Goal: Information Seeking & Learning: Learn about a topic

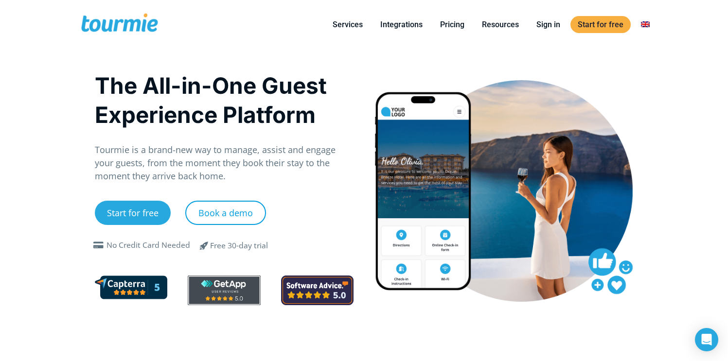
click at [237, 216] on link "Book a demo" at bounding box center [225, 213] width 81 height 24
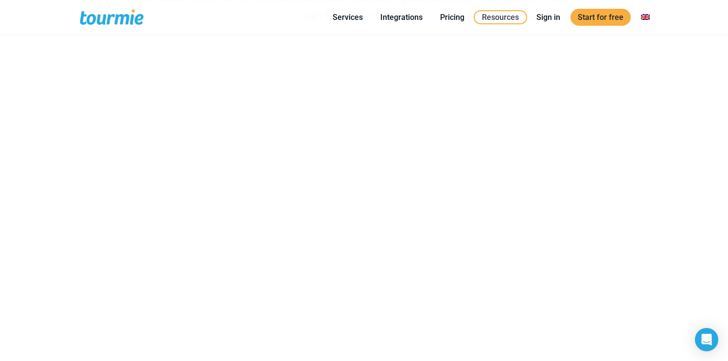
scroll to position [136, 0]
click at [441, 20] on link "Pricing" at bounding box center [452, 17] width 39 height 12
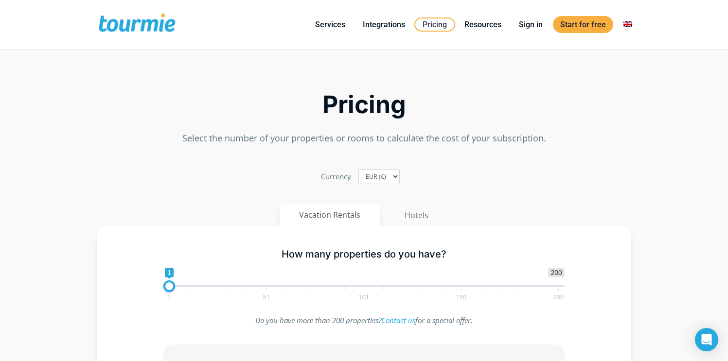
click at [422, 206] on button "Hotels" at bounding box center [417, 215] width 64 height 23
click at [366, 215] on button "Vacation Rentals" at bounding box center [330, 215] width 101 height 23
click at [411, 216] on button "Hotels" at bounding box center [417, 215] width 64 height 23
click at [376, 215] on button "Vacation Rentals" at bounding box center [330, 215] width 101 height 23
click at [410, 214] on button "Hotels" at bounding box center [417, 215] width 64 height 23
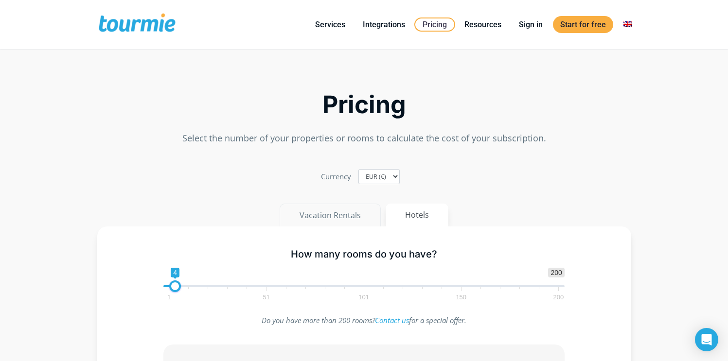
click at [362, 214] on button "Vacation Rentals" at bounding box center [330, 215] width 101 height 23
click at [408, 212] on button "Hotels" at bounding box center [417, 215] width 64 height 23
click at [357, 211] on button "Vacation Rentals" at bounding box center [330, 215] width 101 height 23
